Goal: Task Accomplishment & Management: Use online tool/utility

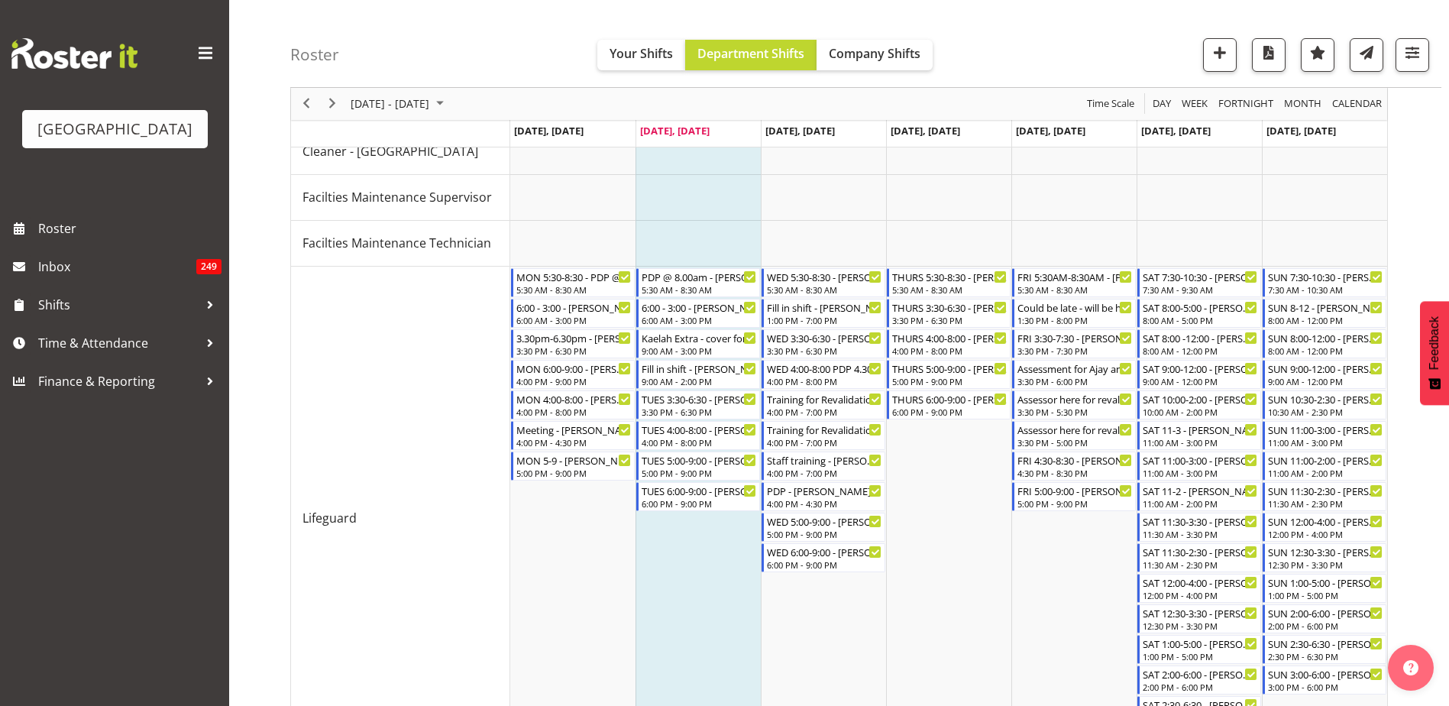
scroll to position [153, 0]
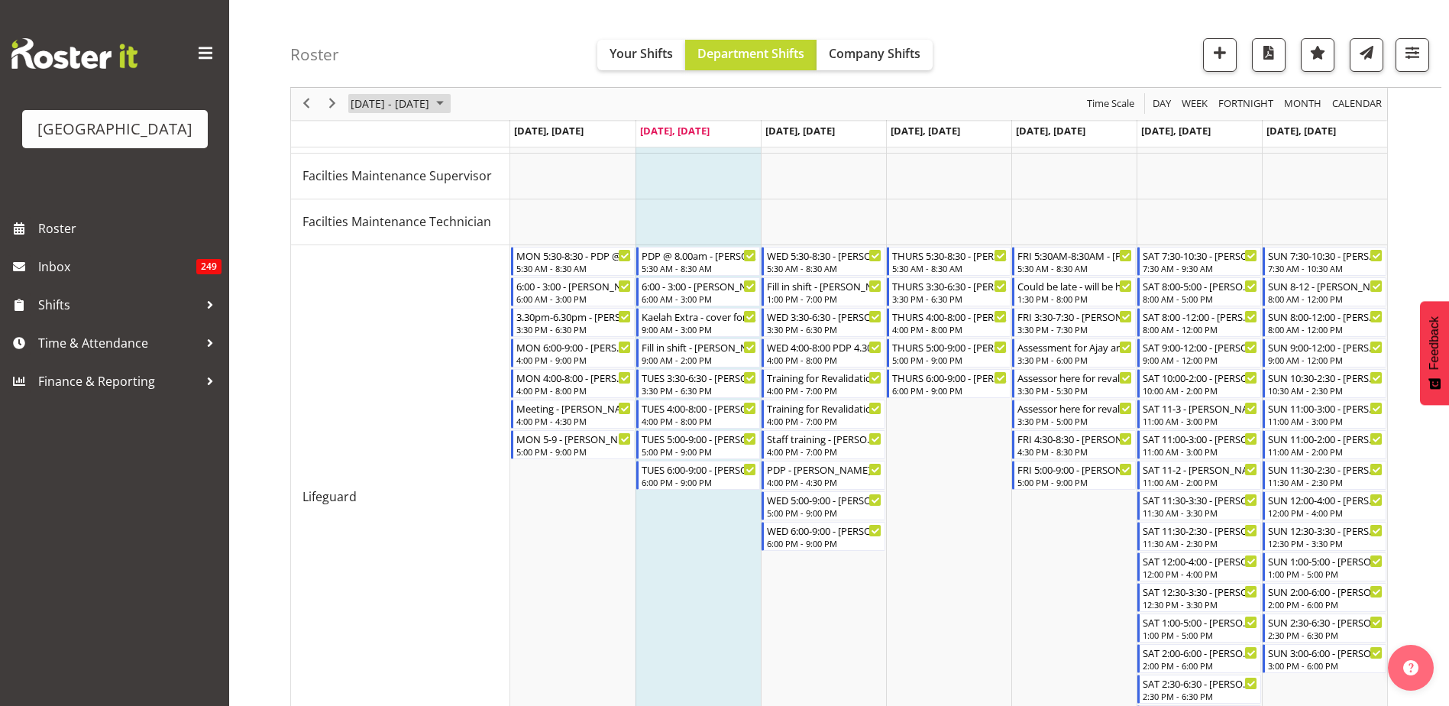
click at [426, 100] on span "[DATE] - [DATE]" at bounding box center [390, 104] width 82 height 19
click at [522, 72] on div "Roster Your Shifts Department Shifts Company Shifts All Locations [GEOGRAPHIC_D…" at bounding box center [865, 44] width 1151 height 88
click at [451, 100] on button "[DATE] - [DATE]" at bounding box center [399, 104] width 102 height 19
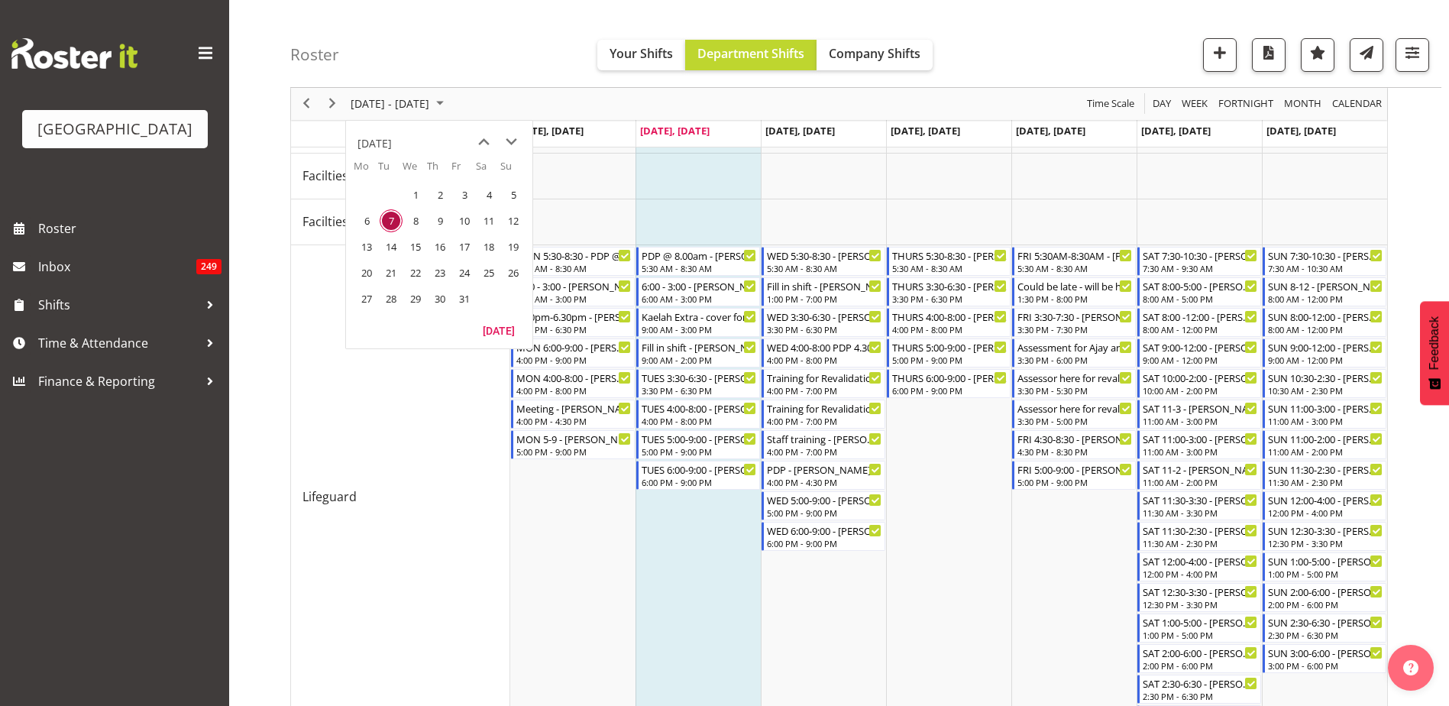
click at [552, 56] on div "Roster Your Shifts Department Shifts Company Shifts All Locations [GEOGRAPHIC_D…" at bounding box center [865, 44] width 1151 height 88
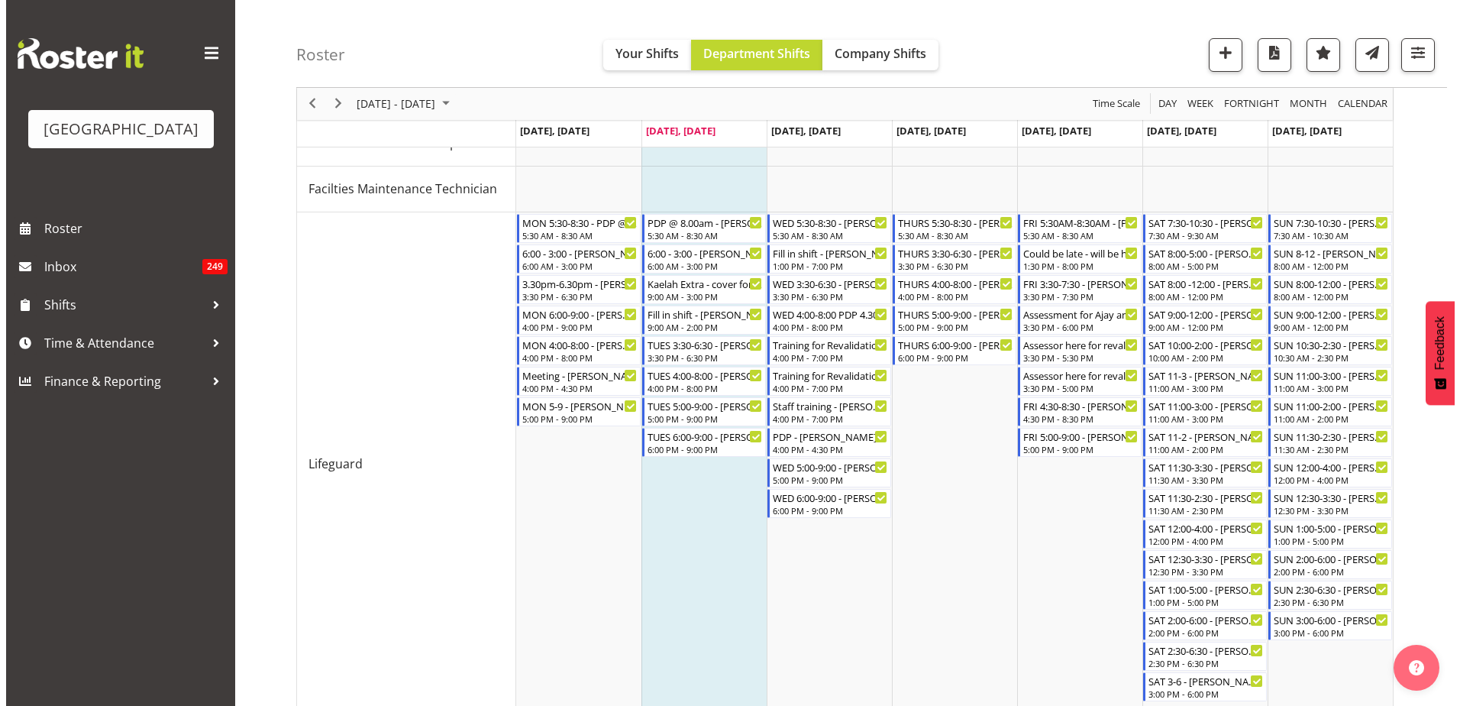
scroll to position [0, 0]
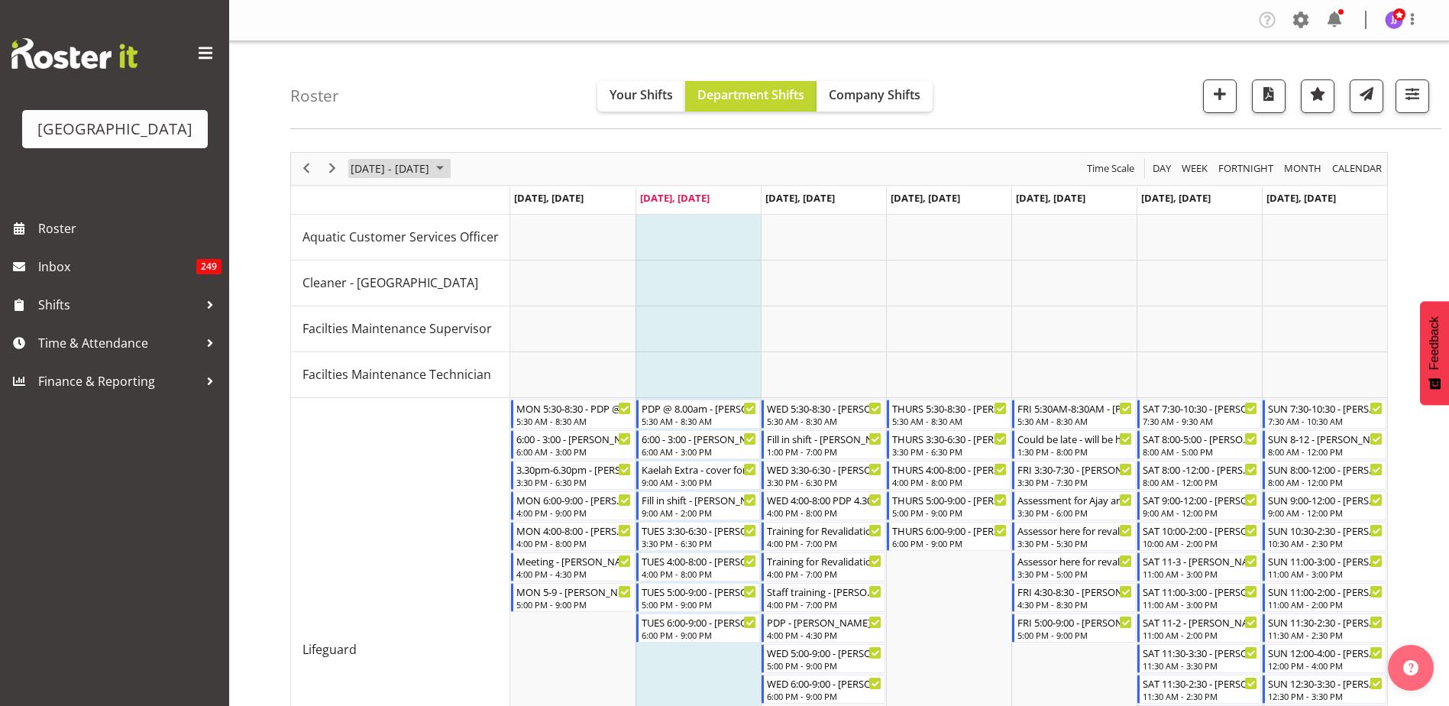
click at [410, 172] on span "[DATE] - [DATE]" at bounding box center [390, 168] width 82 height 19
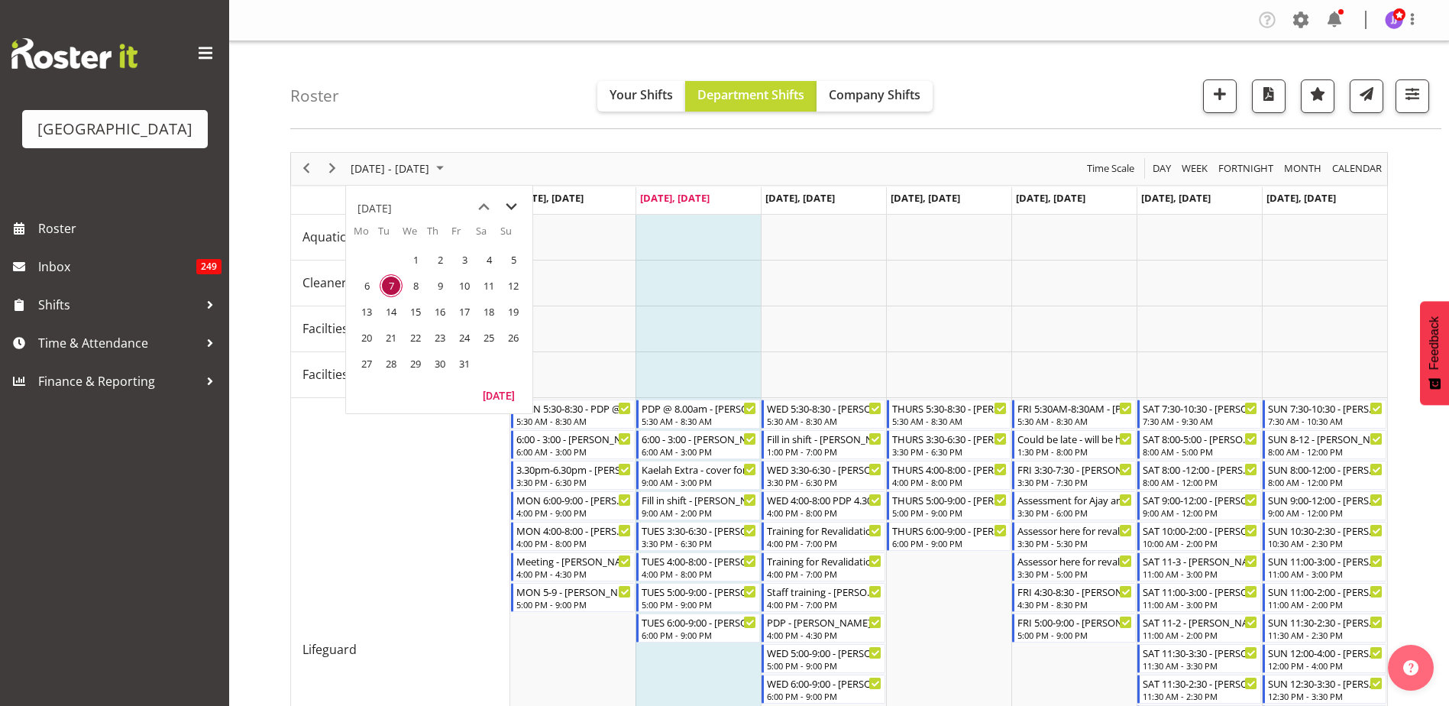
click at [507, 209] on span "next month" at bounding box center [511, 206] width 27 height 27
click at [437, 317] on span "13" at bounding box center [439, 311] width 23 height 23
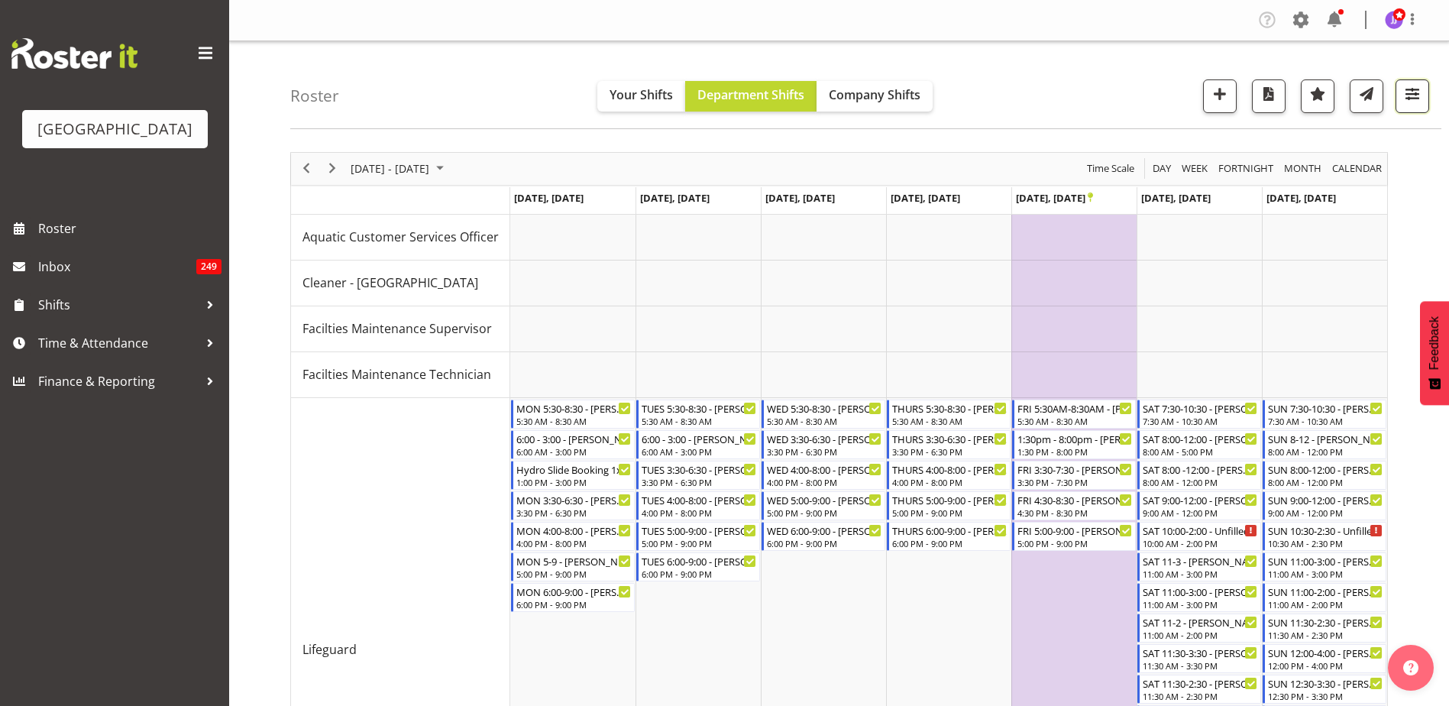
click at [1419, 96] on span "button" at bounding box center [1412, 94] width 20 height 20
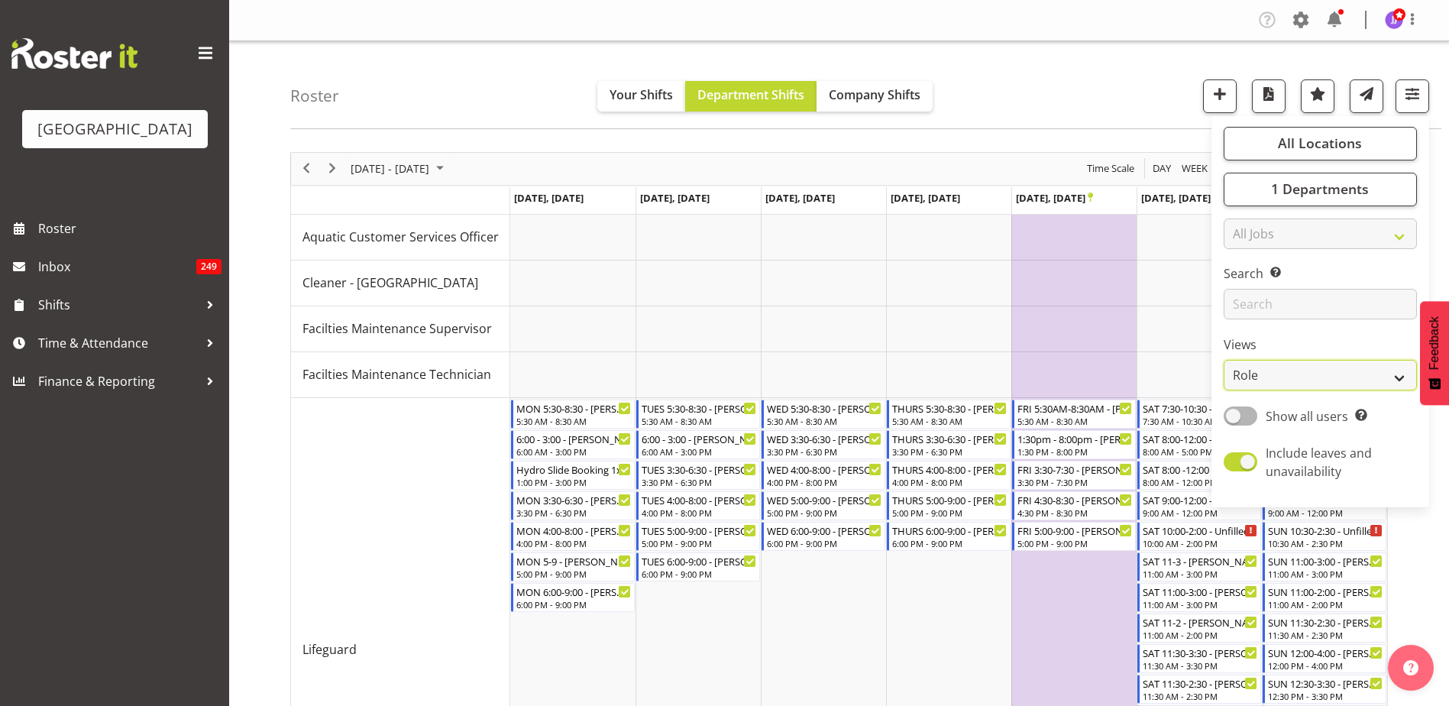
click at [1324, 382] on select "Staff Role Shift - Horizontal Shift - Vertical Staff - Location" at bounding box center [1320, 375] width 193 height 31
select select "staff"
click at [1224, 360] on select "Staff Role Shift - Horizontal Shift - Vertical Staff - Location" at bounding box center [1320, 375] width 193 height 31
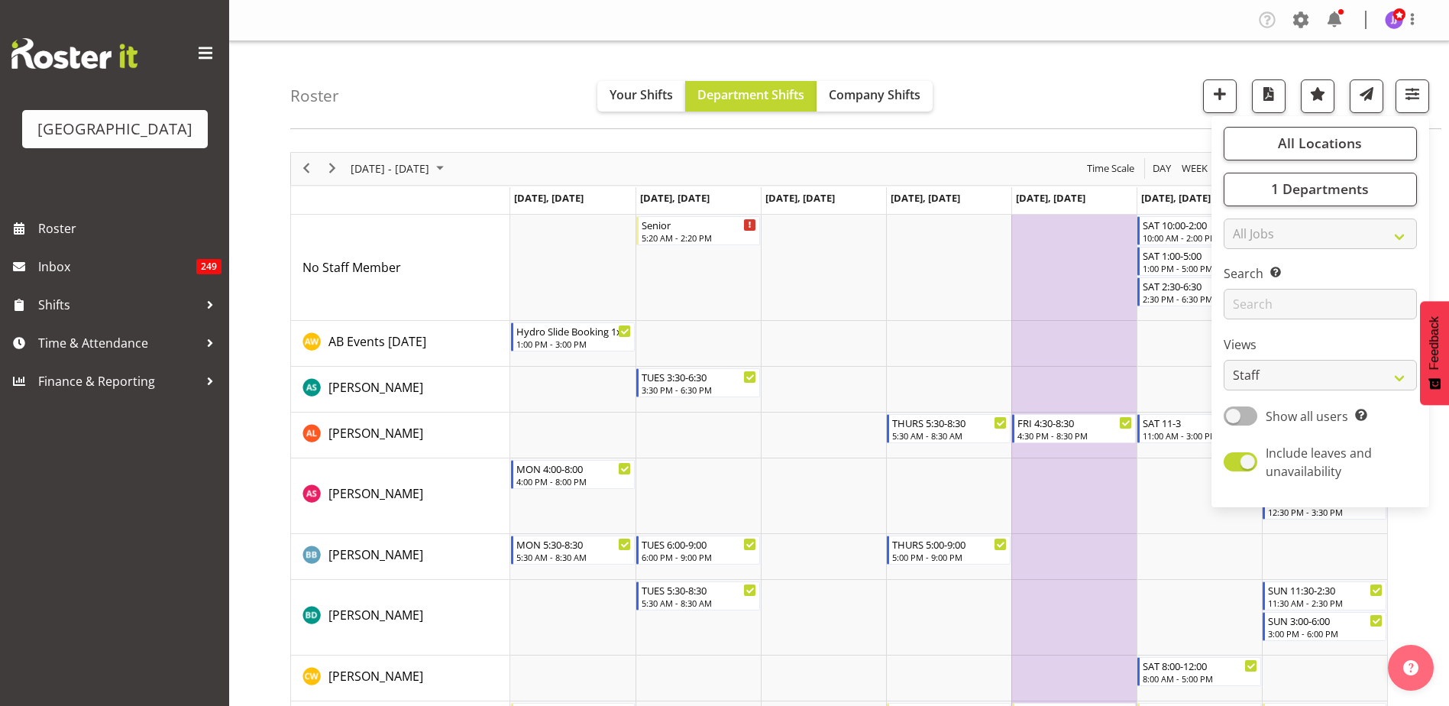
click at [1044, 92] on div "Roster Your Shifts Department Shifts Company Shifts All Locations [GEOGRAPHIC_D…" at bounding box center [865, 85] width 1151 height 88
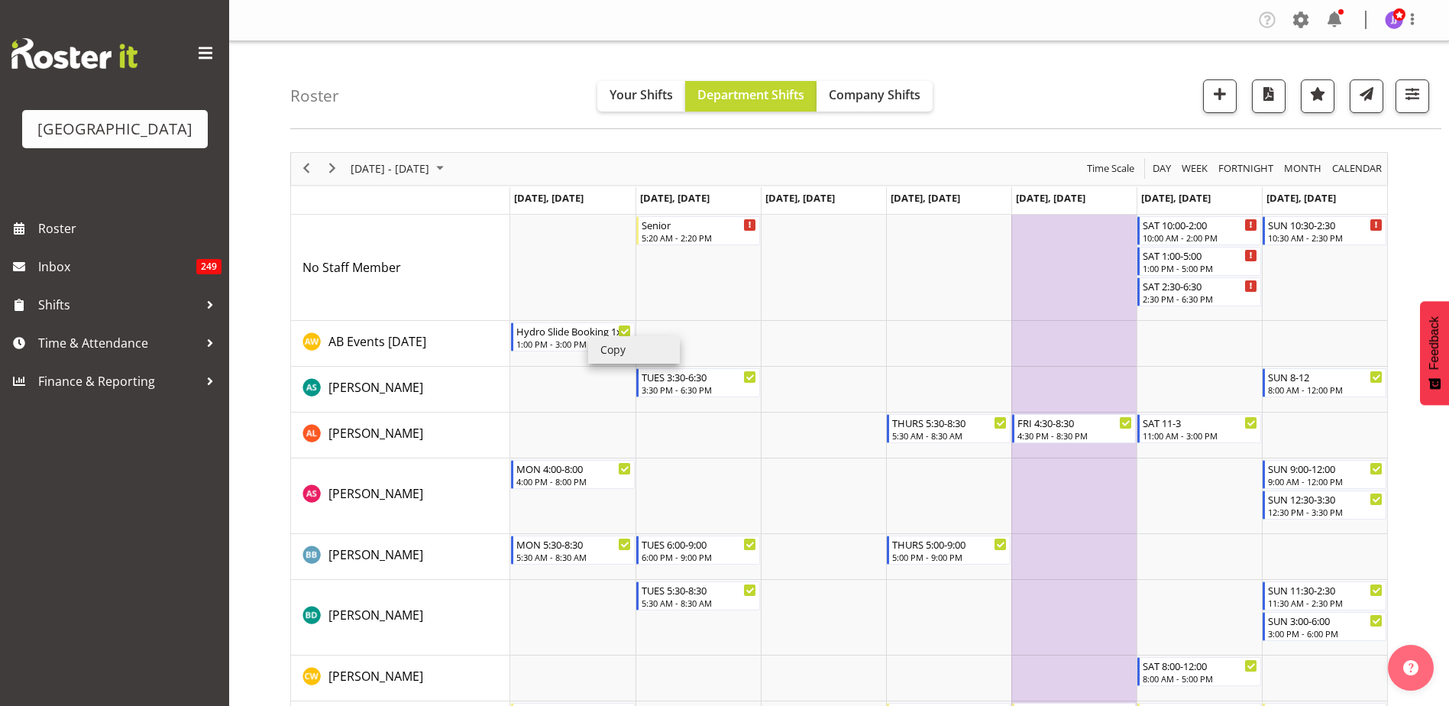
click at [605, 350] on li "Copy" at bounding box center [634, 349] width 92 height 27
click at [1111, 333] on li "Paste" at bounding box center [1121, 342] width 92 height 27
drag, startPoint x: 1055, startPoint y: 344, endPoint x: 933, endPoint y: 348, distance: 121.5
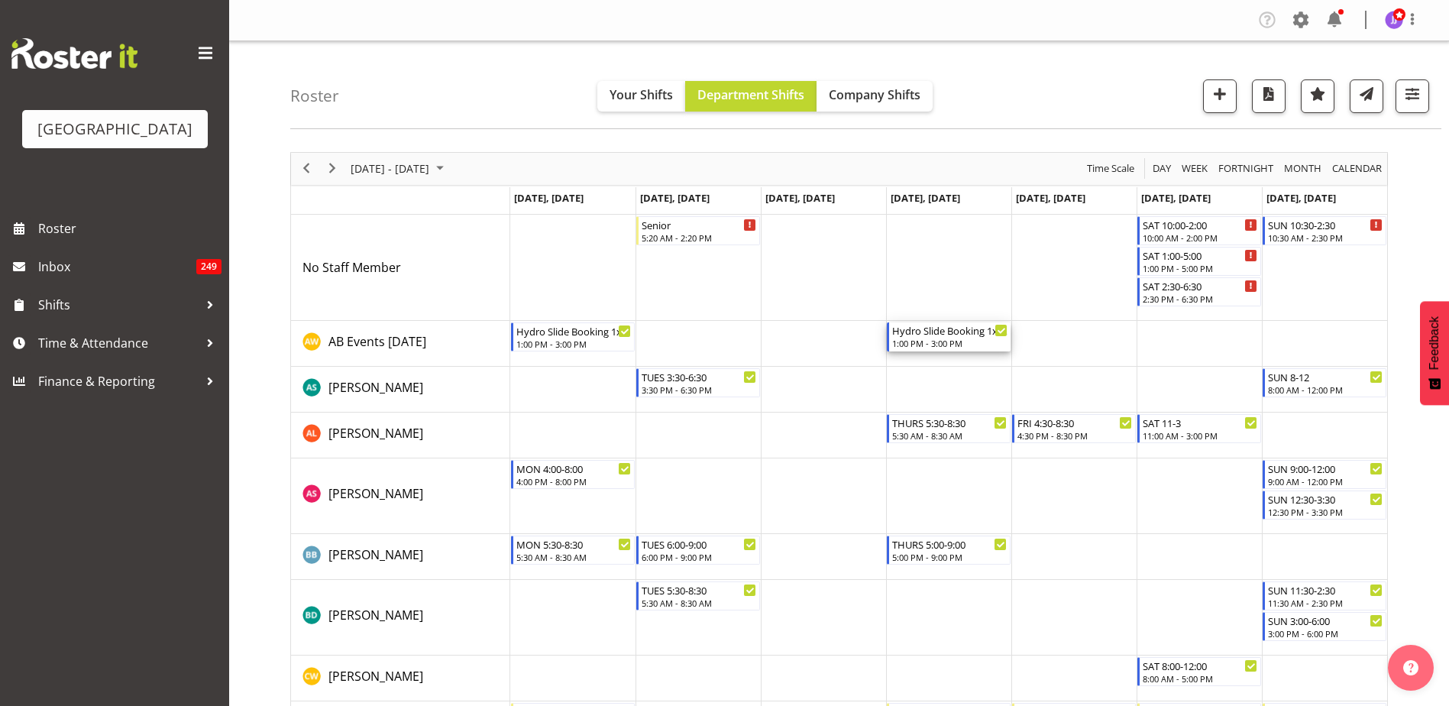
click at [931, 331] on div "Hydro Slide Booking 1x Extra" at bounding box center [949, 329] width 115 height 15
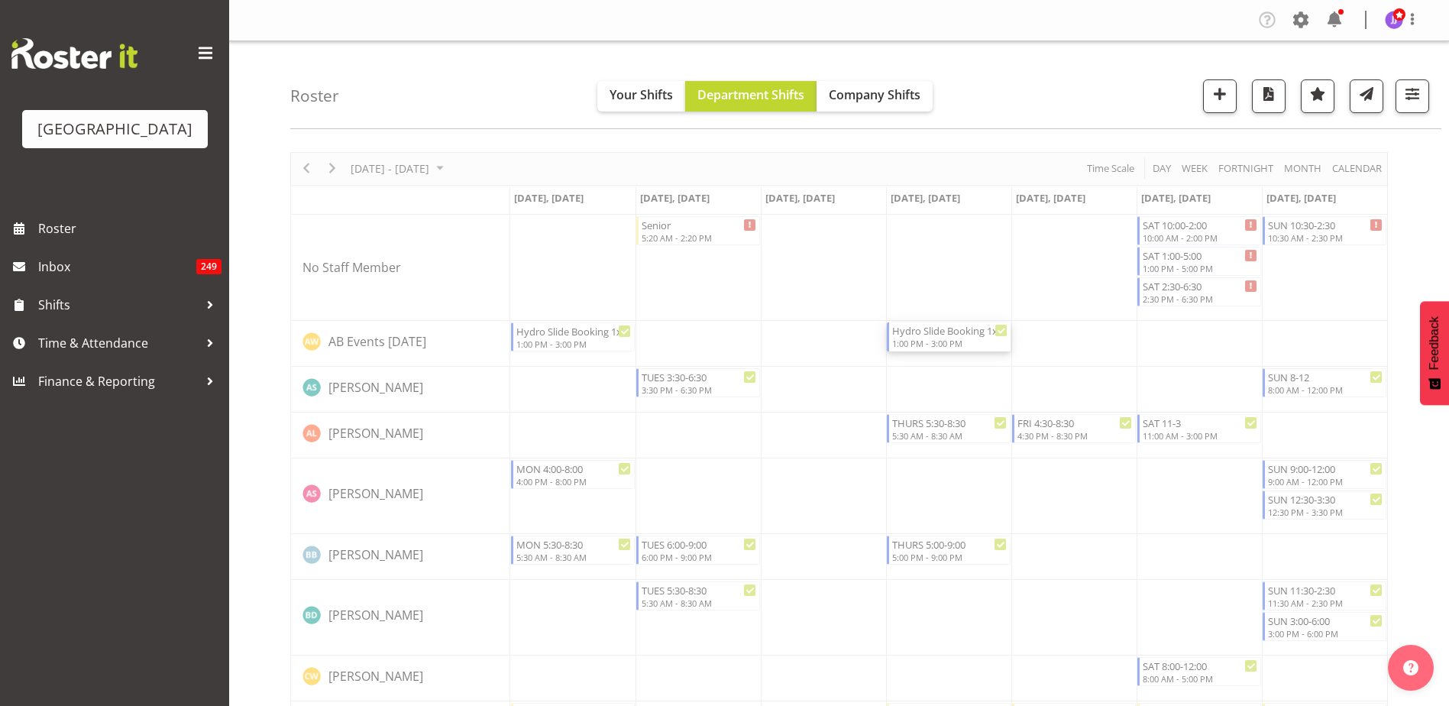
select select "10"
select select "2025"
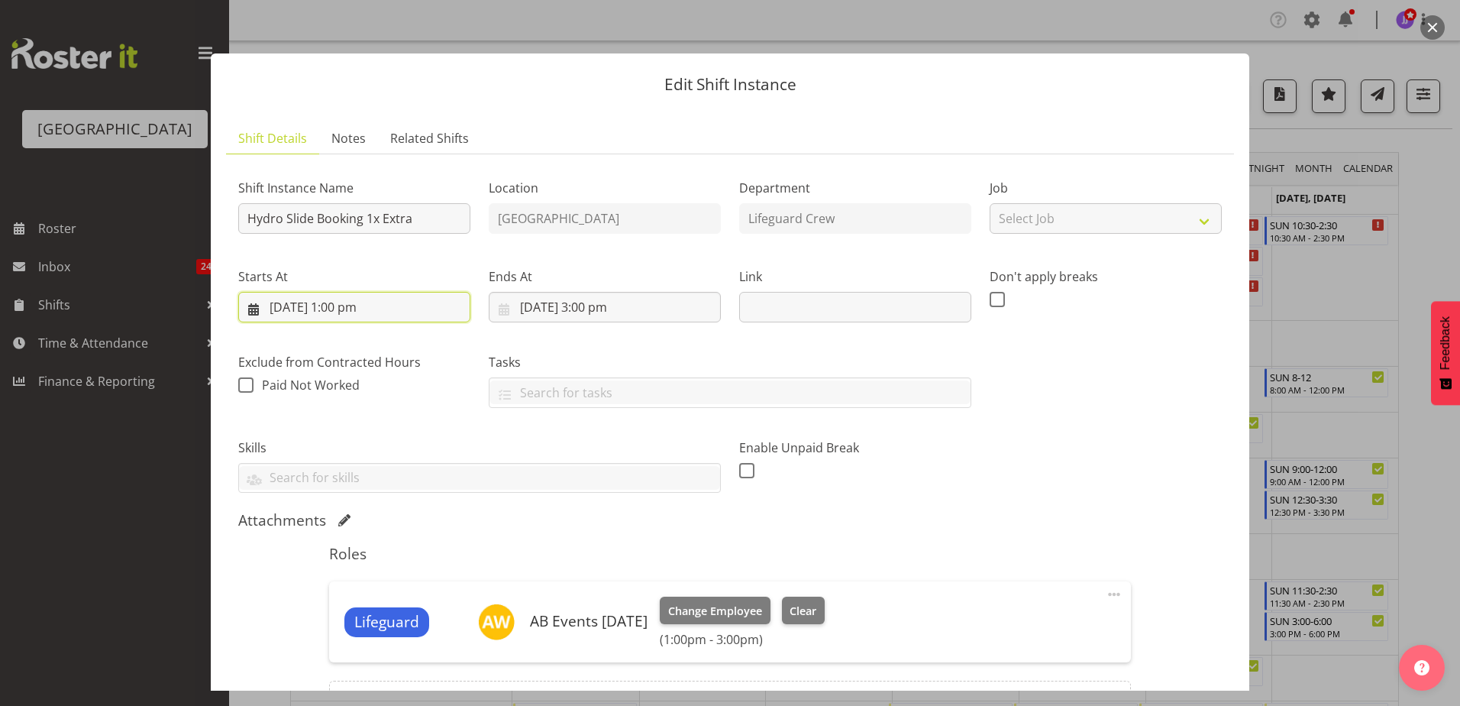
click at [362, 308] on input "[DATE] 1:00 pm" at bounding box center [354, 307] width 232 height 31
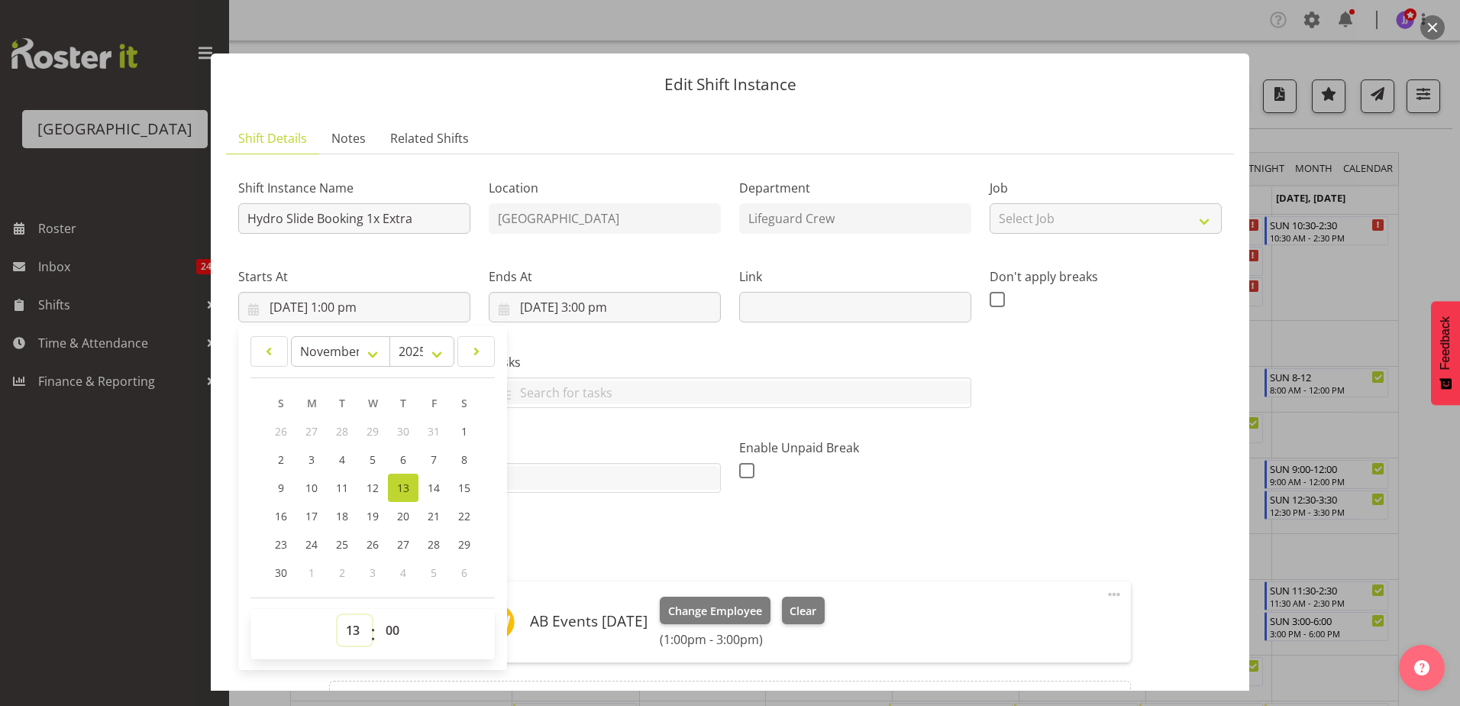
click at [353, 631] on select "00 01 02 03 04 05 06 07 08 09 10 11 12 13 14 15 16 17 18 19 20 21 22 23" at bounding box center [355, 630] width 34 height 31
select select "19"
click at [338, 615] on select "00 01 02 03 04 05 06 07 08 09 10 11 12 13 14 15 16 17 18 19 20 21 22 23" at bounding box center [355, 630] width 34 height 31
type input "[DATE] 7:00 pm"
click at [636, 330] on div "Ends At [DATE] 3:00 pm January February March April May June July August Septem…" at bounding box center [605, 289] width 251 height 86
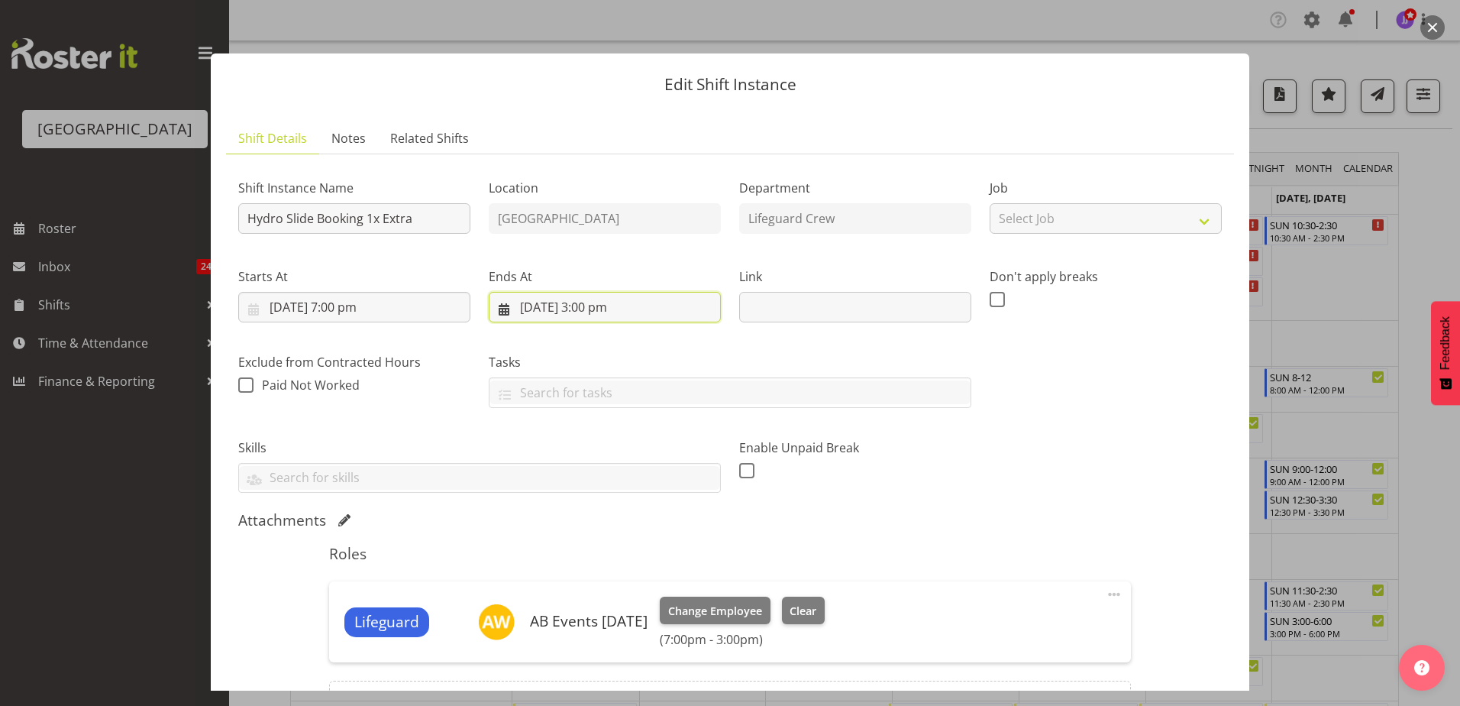
click at [603, 304] on input "[DATE] 3:00 pm" at bounding box center [605, 307] width 232 height 31
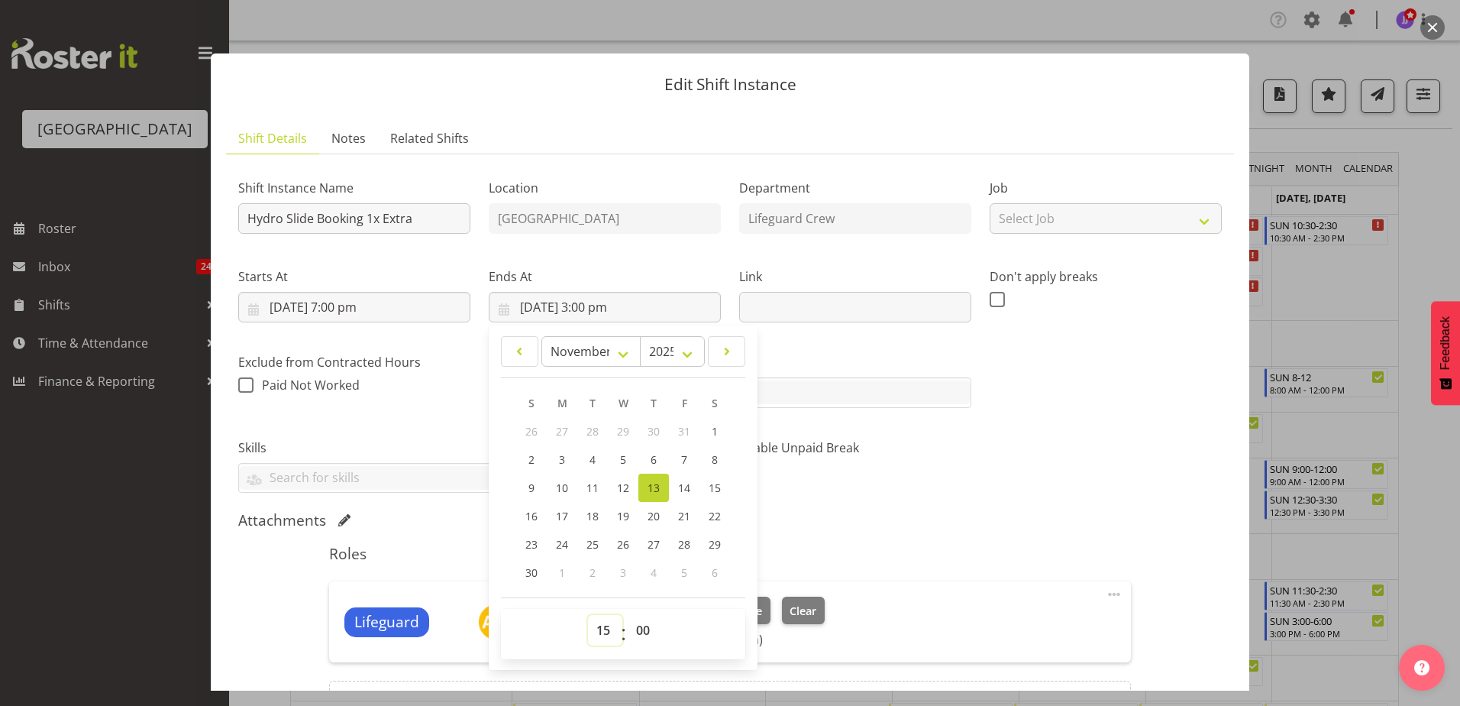
click at [598, 634] on select "00 01 02 03 04 05 06 07 08 09 10 11 12 13 14 15 16 17 18 19 20 21 22 23" at bounding box center [605, 630] width 34 height 31
select select "20"
click at [588, 615] on select "00 01 02 03 04 05 06 07 08 09 10 11 12 13 14 15 16 17 18 19 20 21 22 23" at bounding box center [605, 630] width 34 height 31
type input "[DATE] 8:00 pm"
click at [1020, 508] on div "Shift Instance Name Hydro Slide Booking 1x Extra Location [GEOGRAPHIC_DATA] Dep…" at bounding box center [730, 459] width 984 height 585
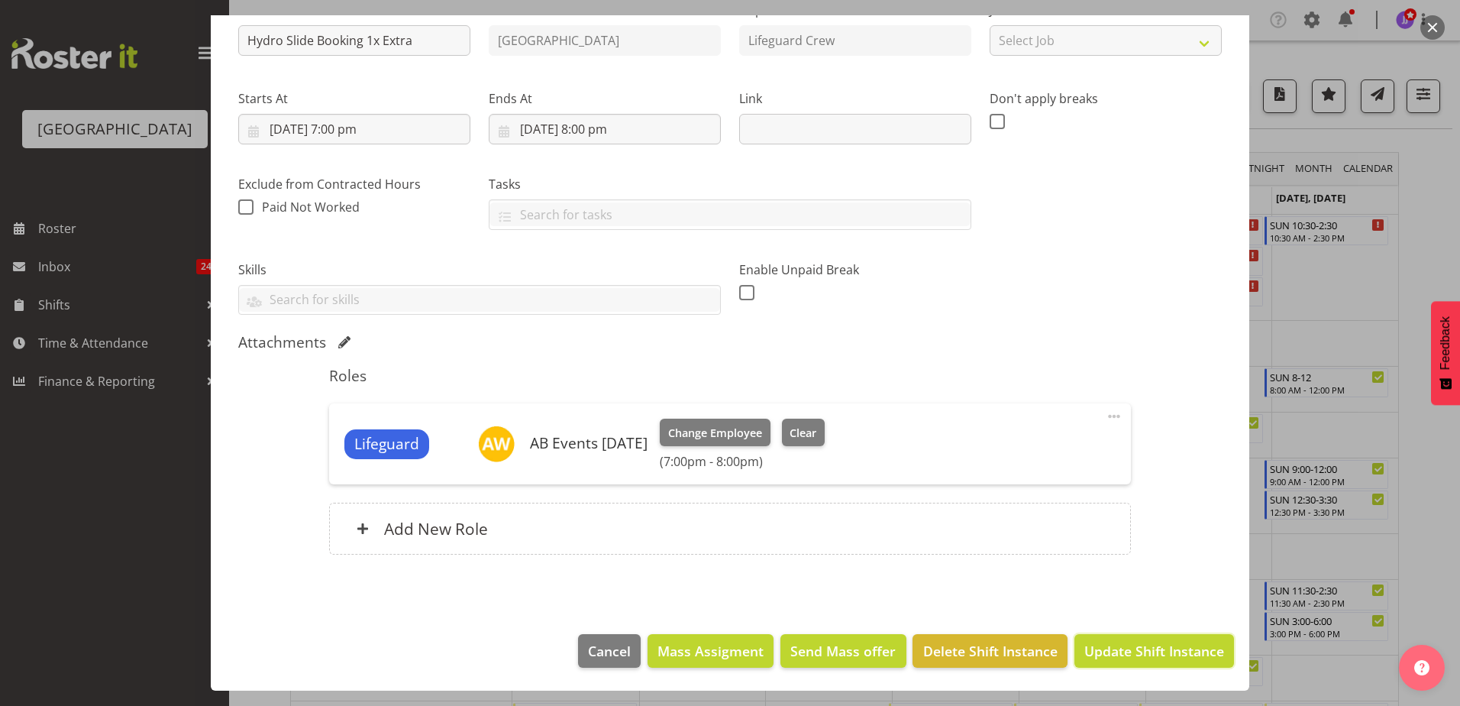
click at [1146, 658] on span "Update Shift Instance" at bounding box center [1155, 651] width 140 height 20
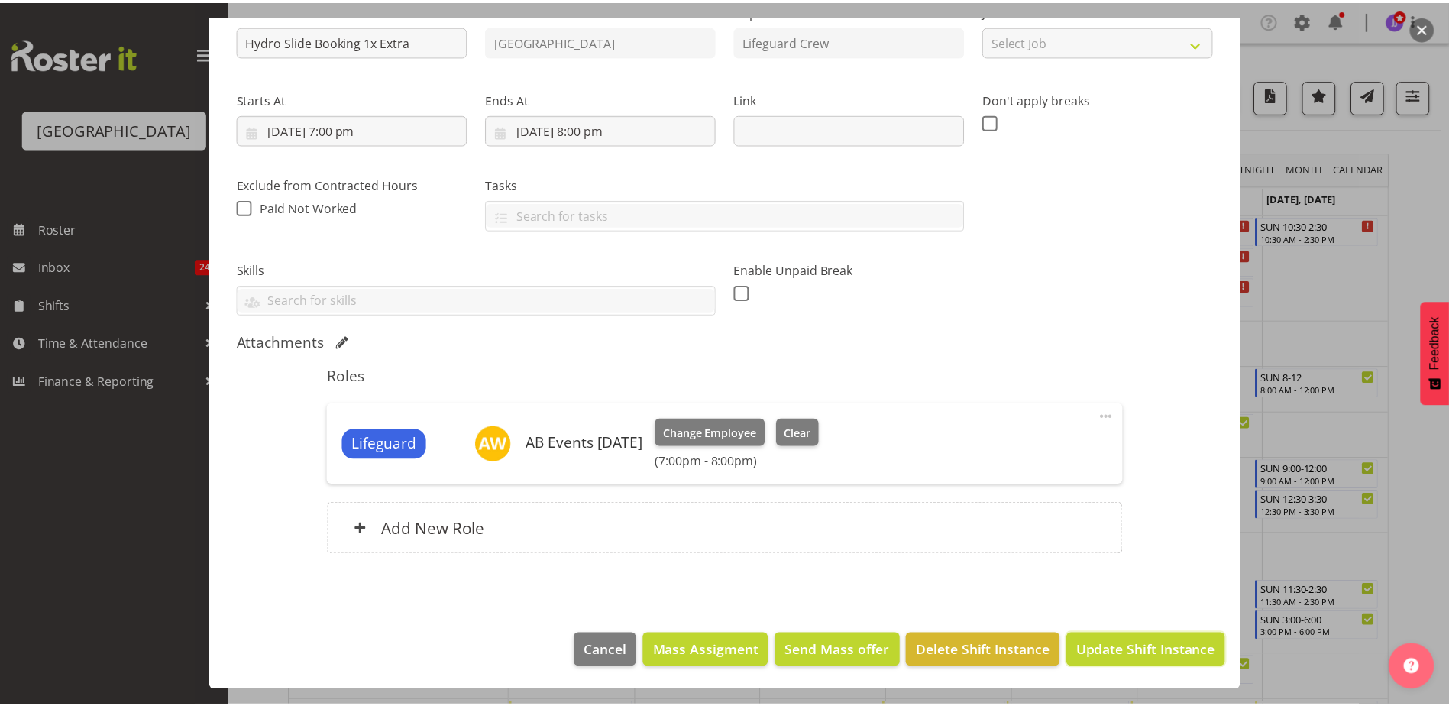
scroll to position [117, 0]
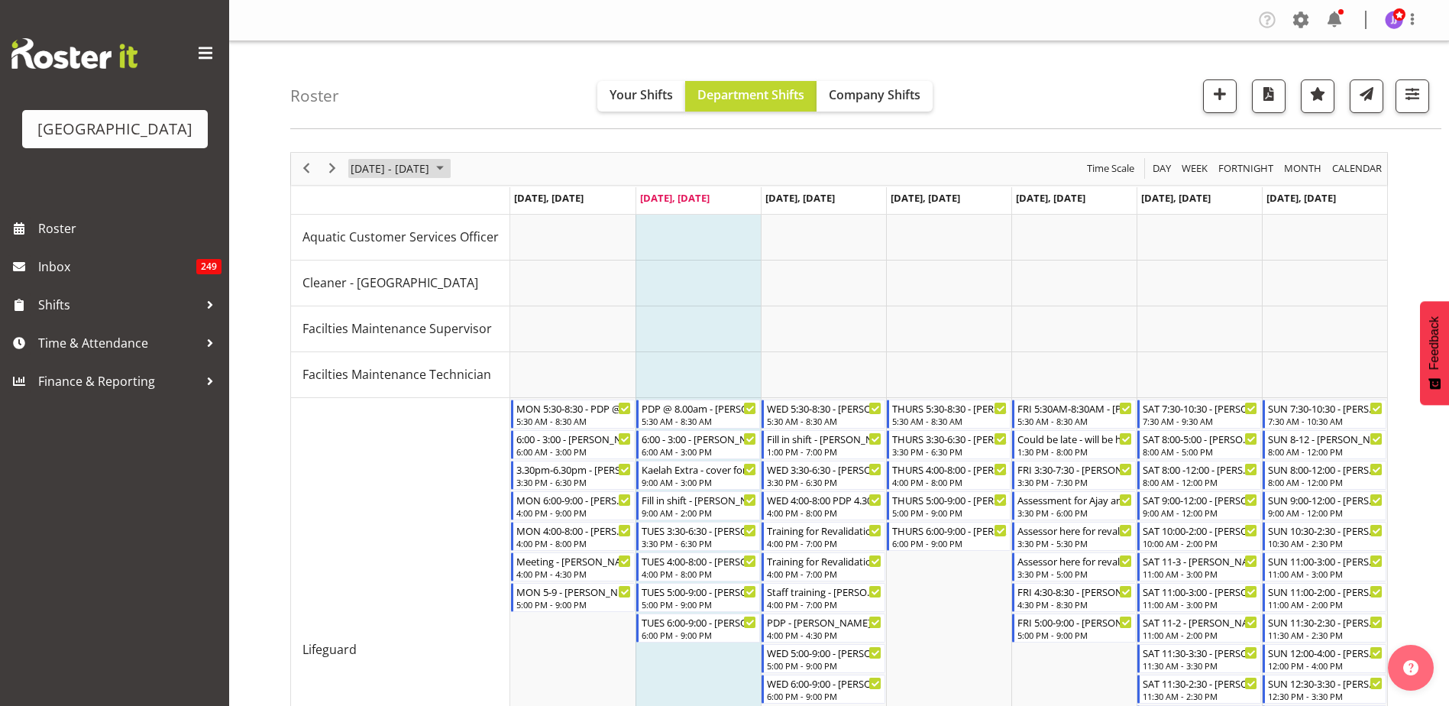
click at [431, 163] on span "[DATE] - [DATE]" at bounding box center [390, 168] width 82 height 19
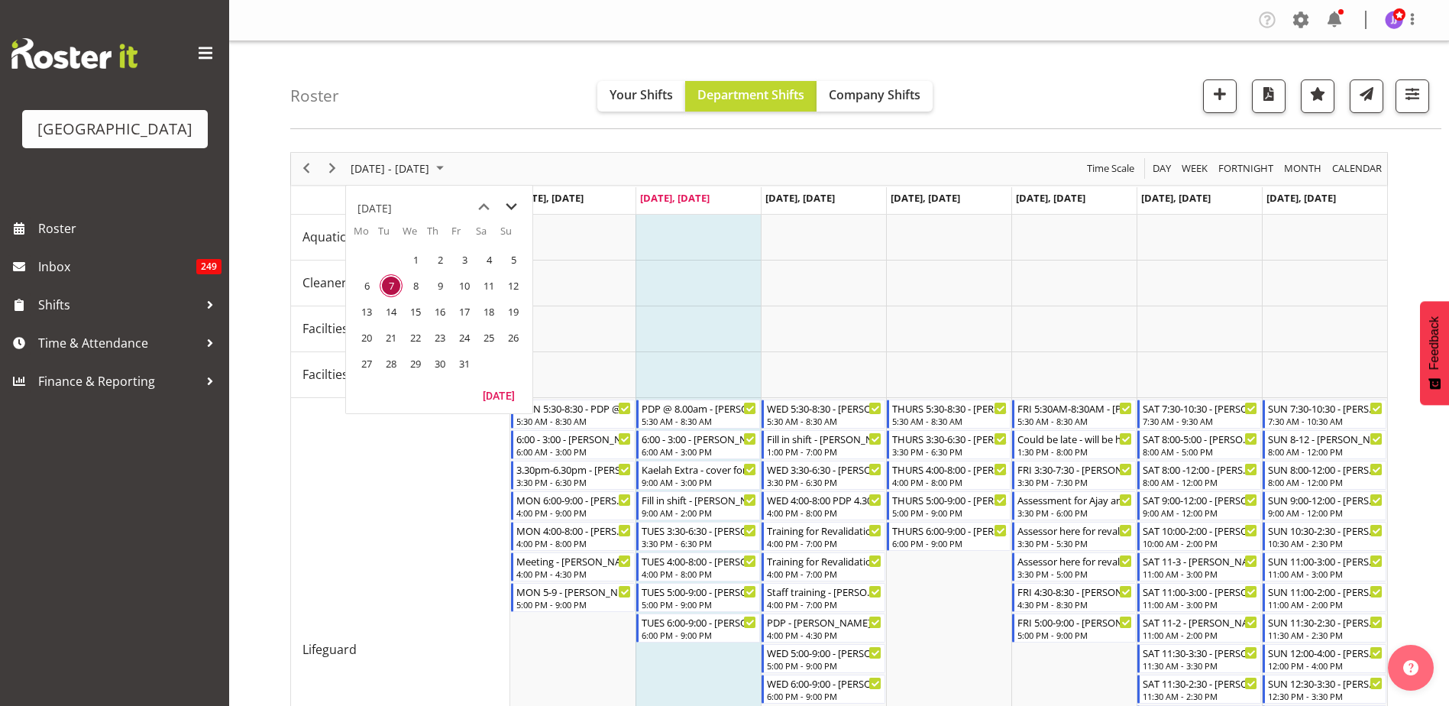
click at [505, 202] on span "next month" at bounding box center [511, 206] width 27 height 27
drag, startPoint x: 441, startPoint y: 311, endPoint x: 494, endPoint y: 287, distance: 57.8
click at [441, 311] on span "13" at bounding box center [439, 311] width 23 height 23
